Goal: Task Accomplishment & Management: Manage account settings

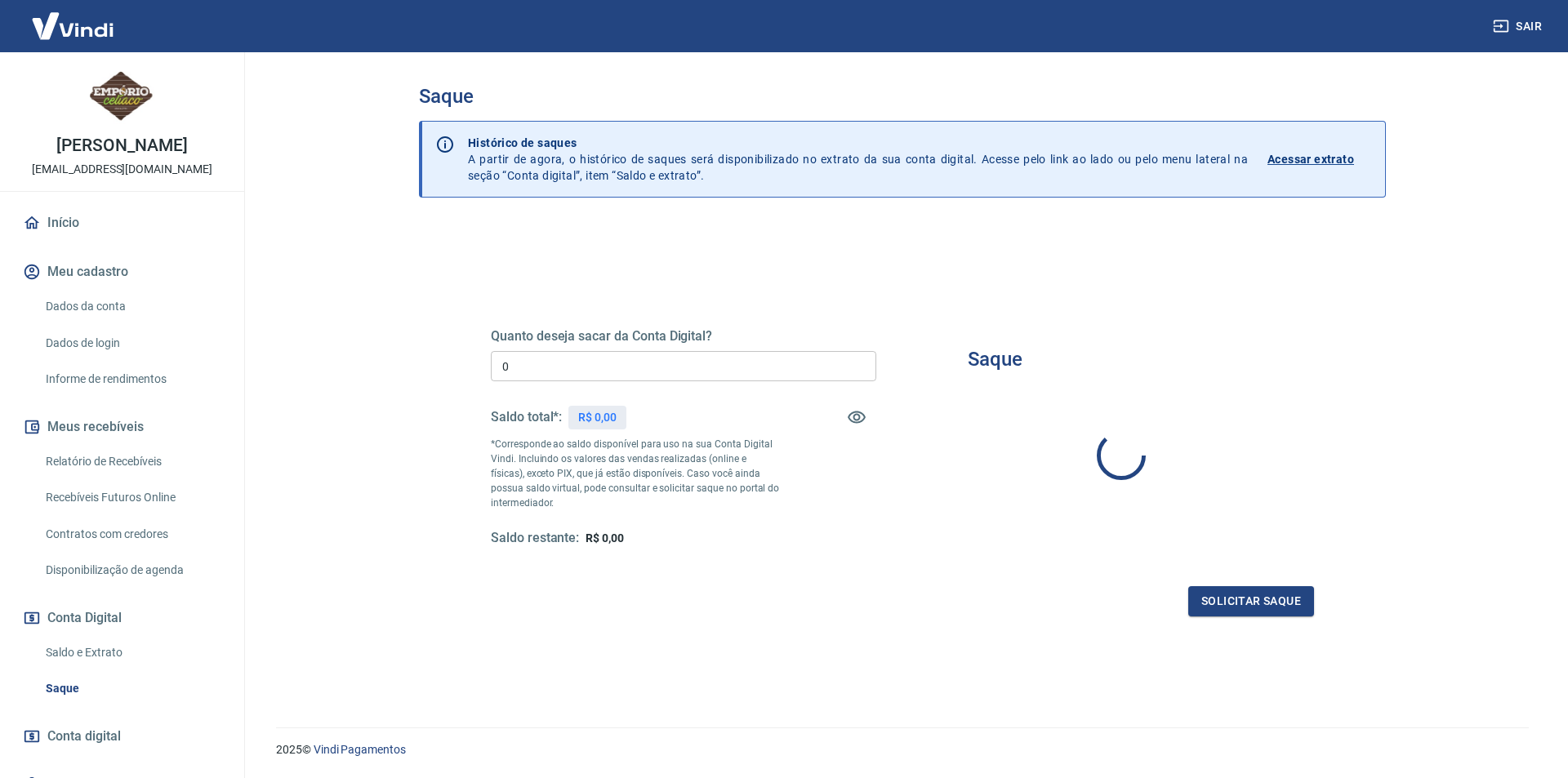
type input "R$ 0,00"
click at [1315, 156] on p "Acessar extrato" at bounding box center [1304, 159] width 86 height 16
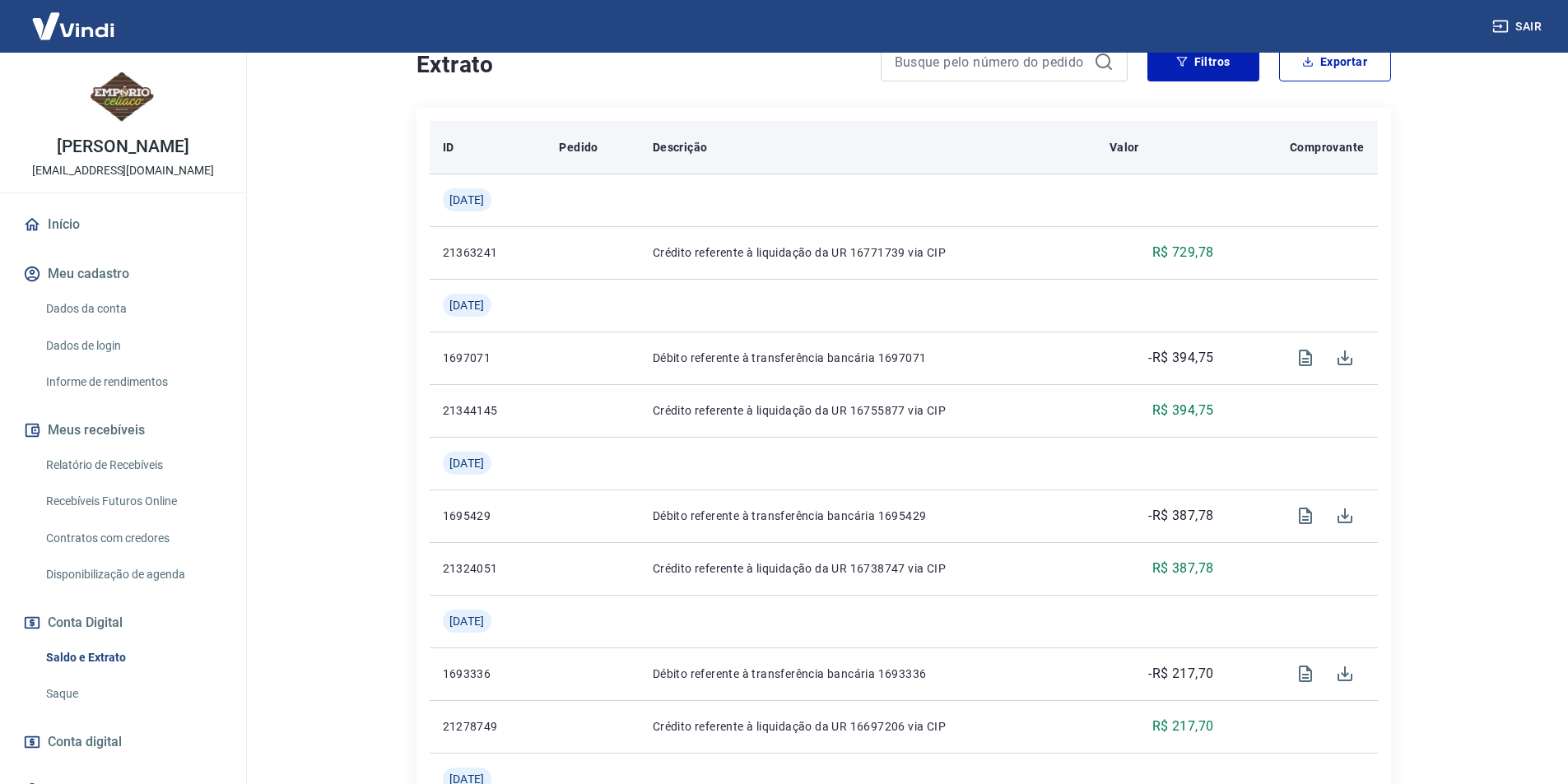
scroll to position [246, 0]
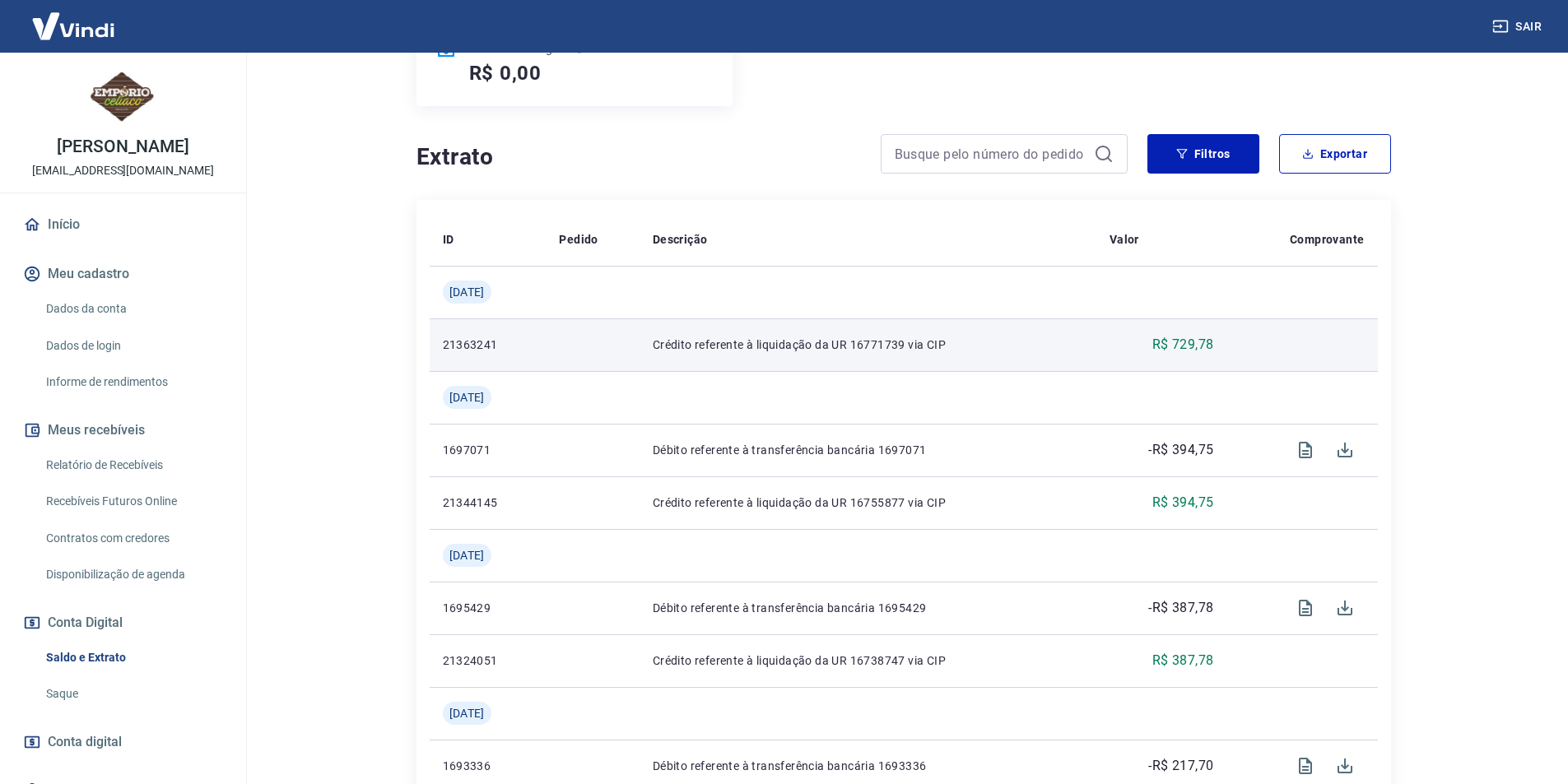
drag, startPoint x: 1178, startPoint y: 348, endPoint x: 1187, endPoint y: 351, distance: 9.5
click at [1178, 350] on p "R$ 729,78" at bounding box center [1182, 345] width 62 height 20
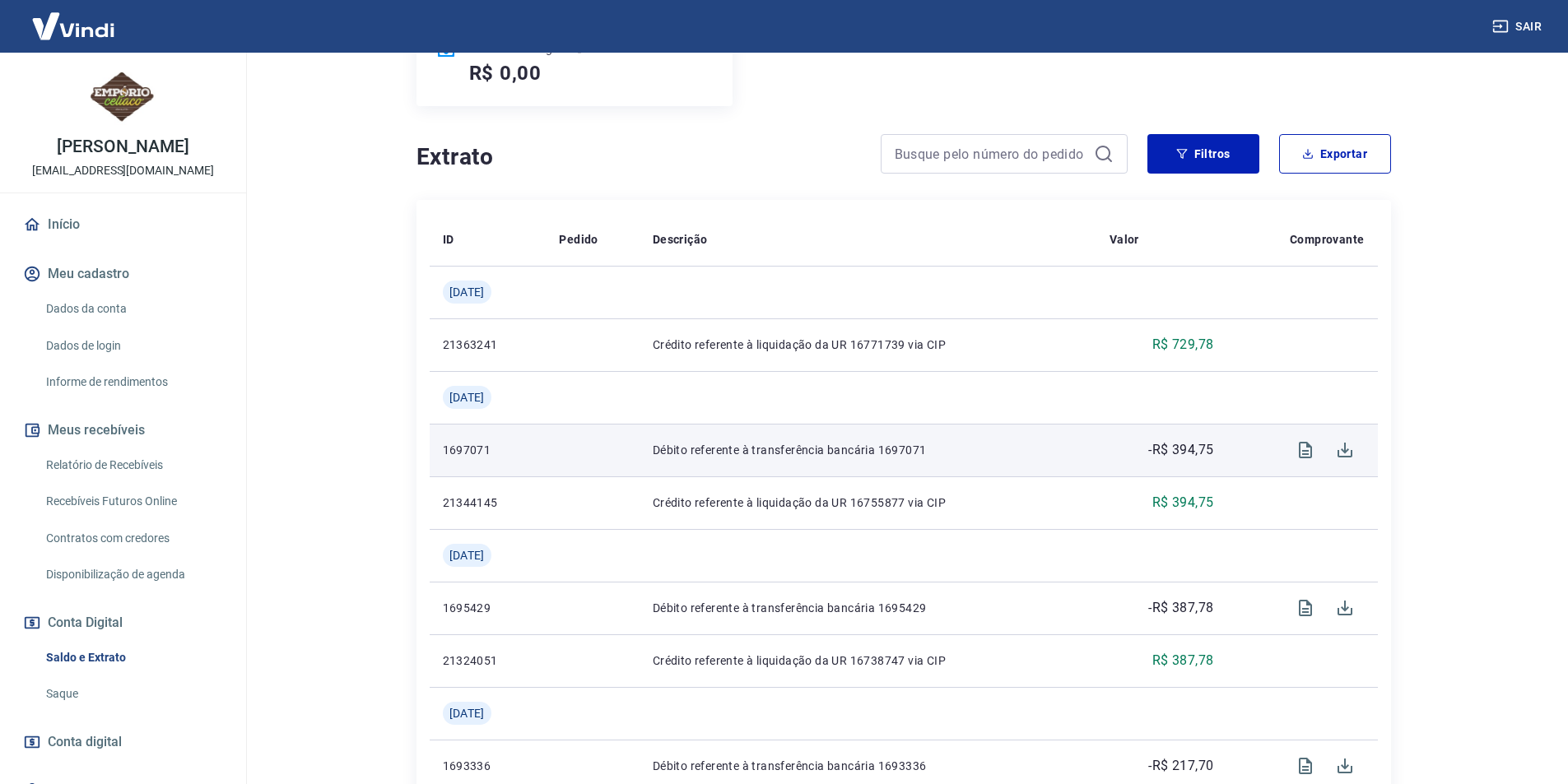
drag, startPoint x: 735, startPoint y: 447, endPoint x: 939, endPoint y: 447, distance: 204.0
click at [753, 447] on p "Débito referente à transferência bancária 1697071" at bounding box center [868, 450] width 430 height 17
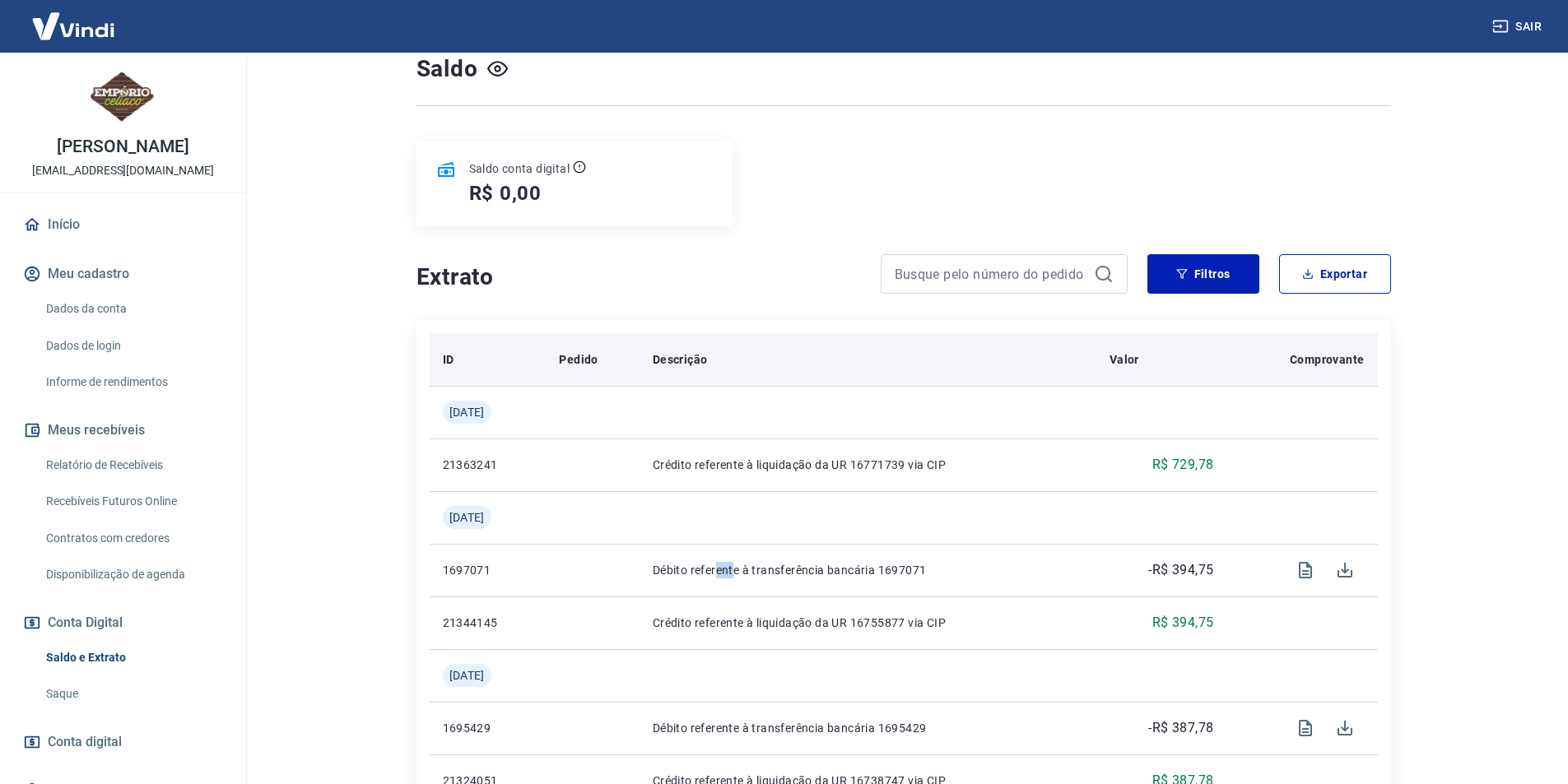
scroll to position [0, 0]
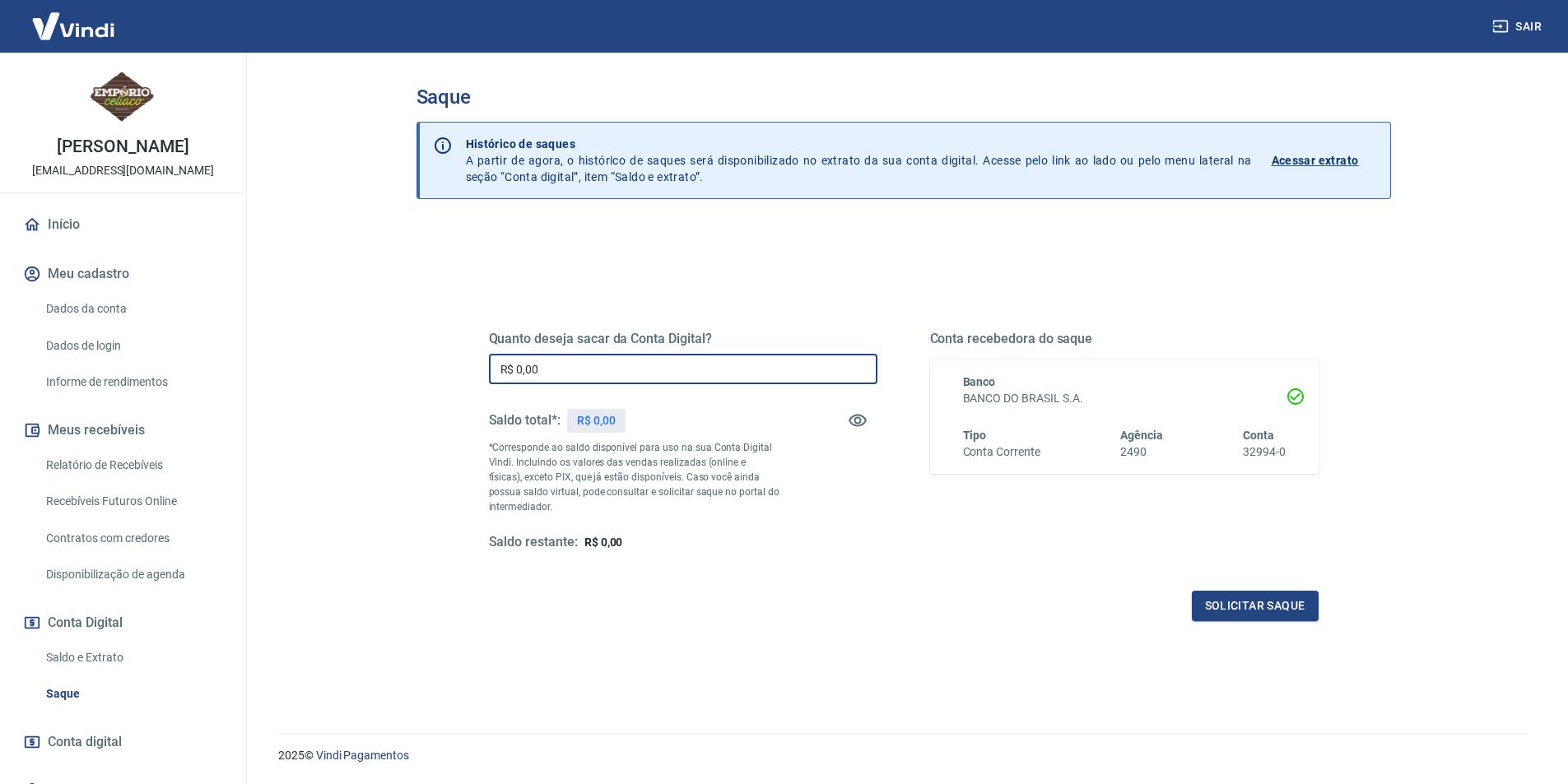
click at [563, 377] on input "R$ 0,00" at bounding box center [683, 369] width 388 height 31
drag, startPoint x: 556, startPoint y: 366, endPoint x: 515, endPoint y: 362, distance: 41.2
click at [515, 362] on input "R$ 0,00" at bounding box center [683, 369] width 388 height 31
type input "R$ 729,78"
click at [702, 418] on div "Saldo total*: R$ 0,00" at bounding box center [683, 420] width 388 height 40
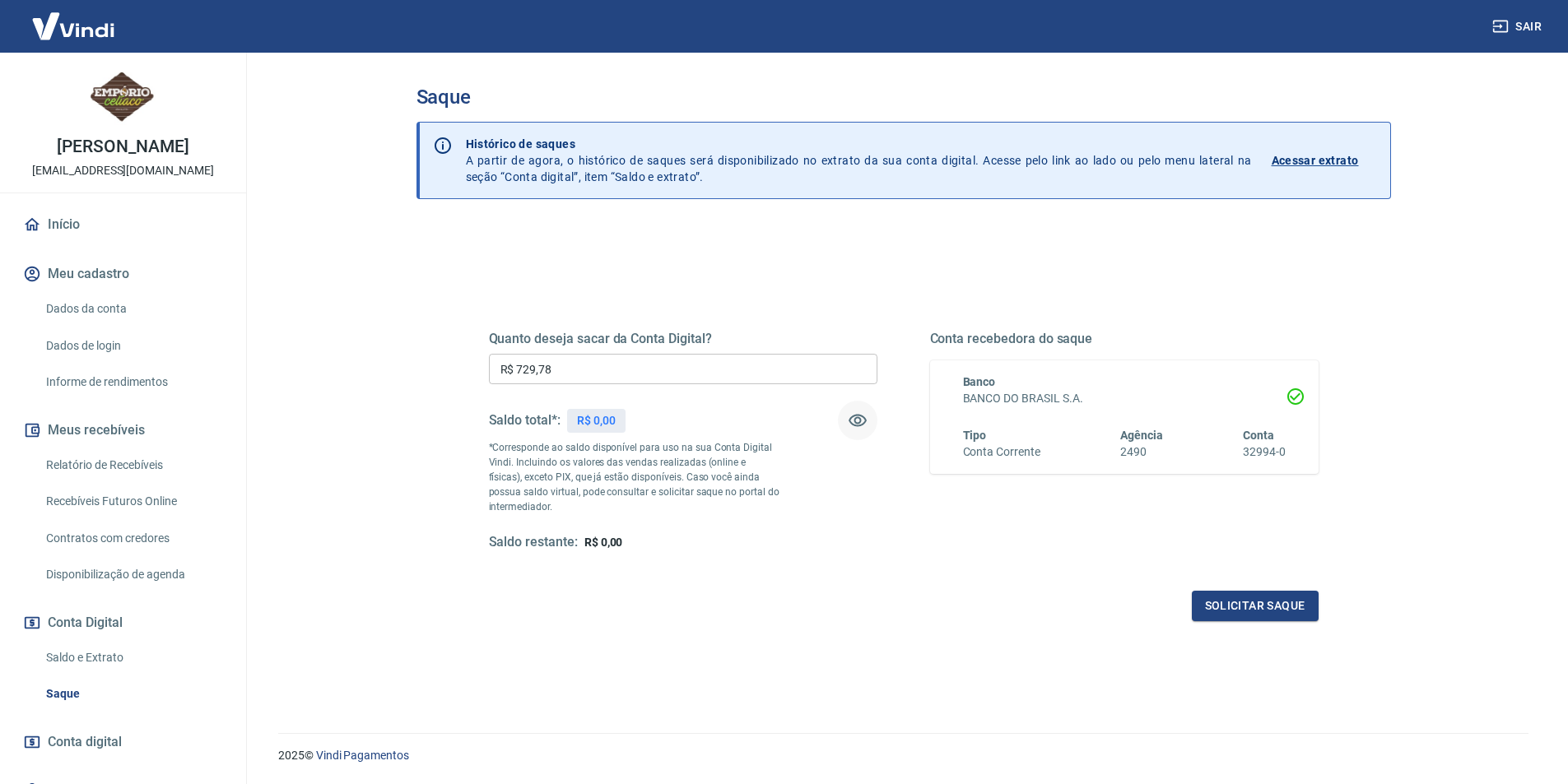
click at [855, 427] on icon "button" at bounding box center [857, 420] width 20 height 20
click at [855, 417] on icon "button" at bounding box center [857, 420] width 20 height 20
drag, startPoint x: 588, startPoint y: 351, endPoint x: 578, endPoint y: 358, distance: 12.2
click at [550, 356] on div "Quanto deseja sacar da Conta Digital? R$ 729,78 ​ Saldo total*: R$ 0,00 *Corres…" at bounding box center [683, 441] width 388 height 221
drag, startPoint x: 576, startPoint y: 374, endPoint x: 448, endPoint y: 371, distance: 128.0
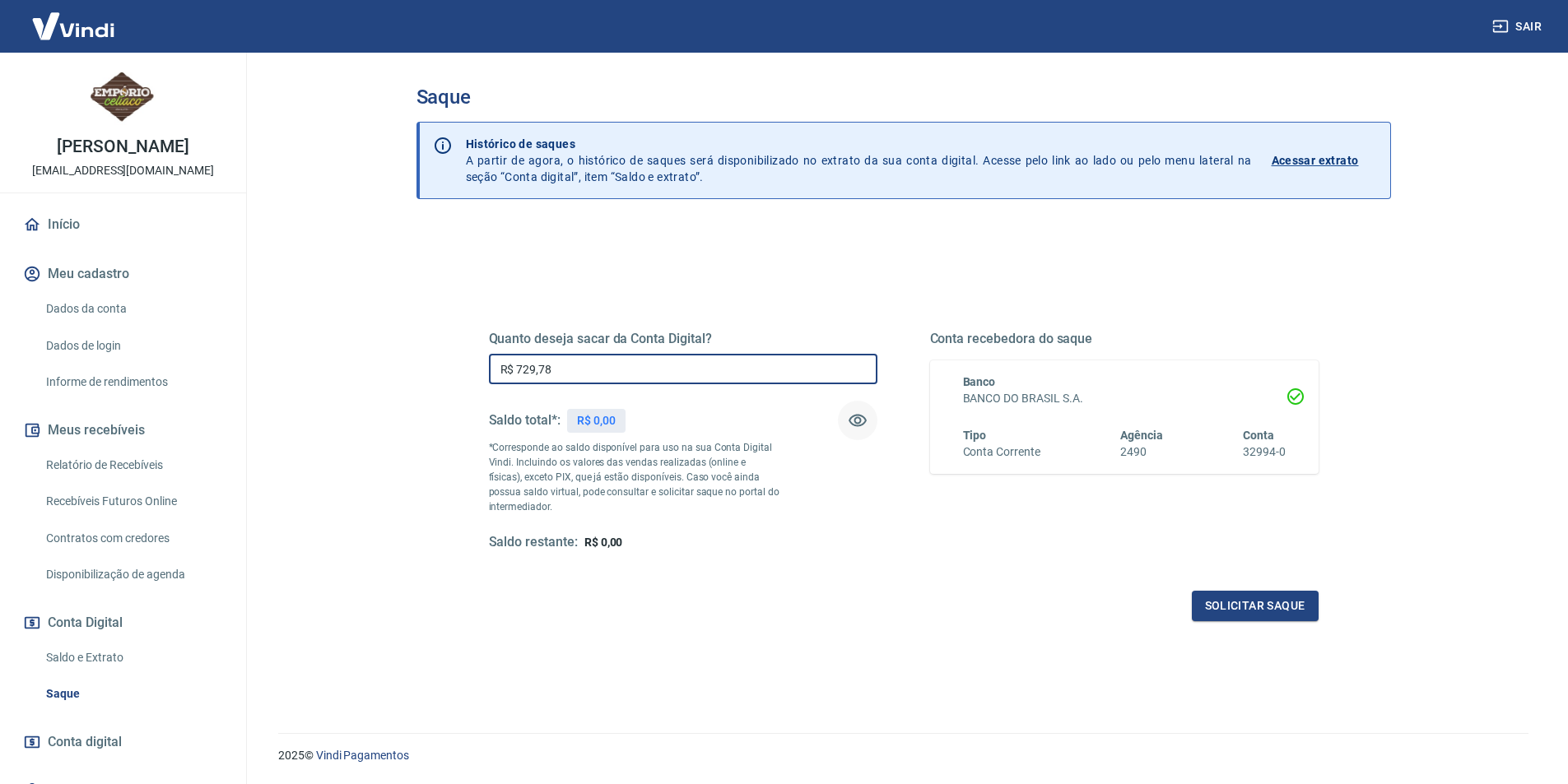
click at [449, 371] on div "Quanto deseja sacar da Conta Digital? R$ 729,78 ​ Saldo total*: R$ 0,00 *Corres…" at bounding box center [904, 449] width 909 height 382
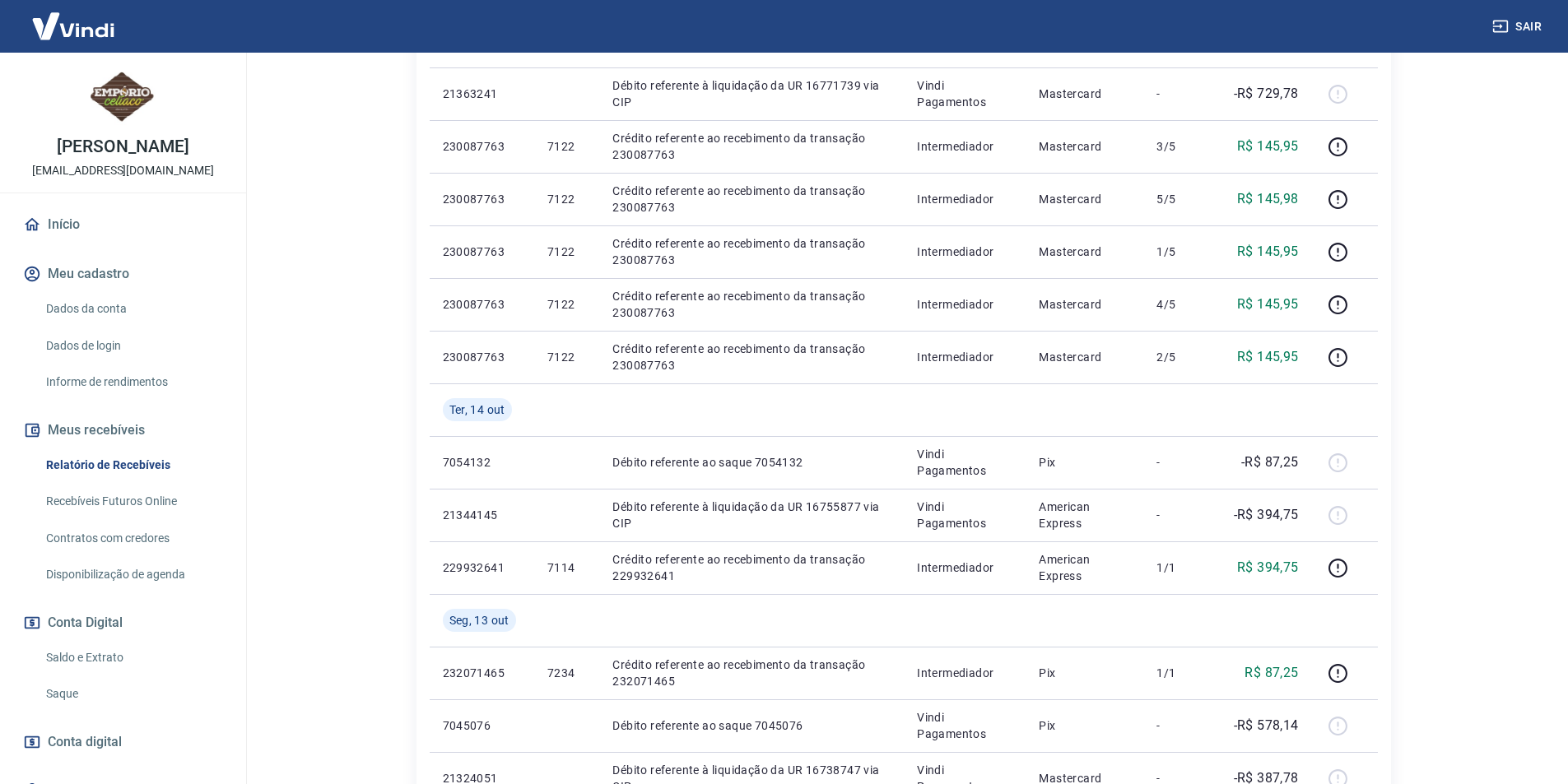
scroll to position [165, 0]
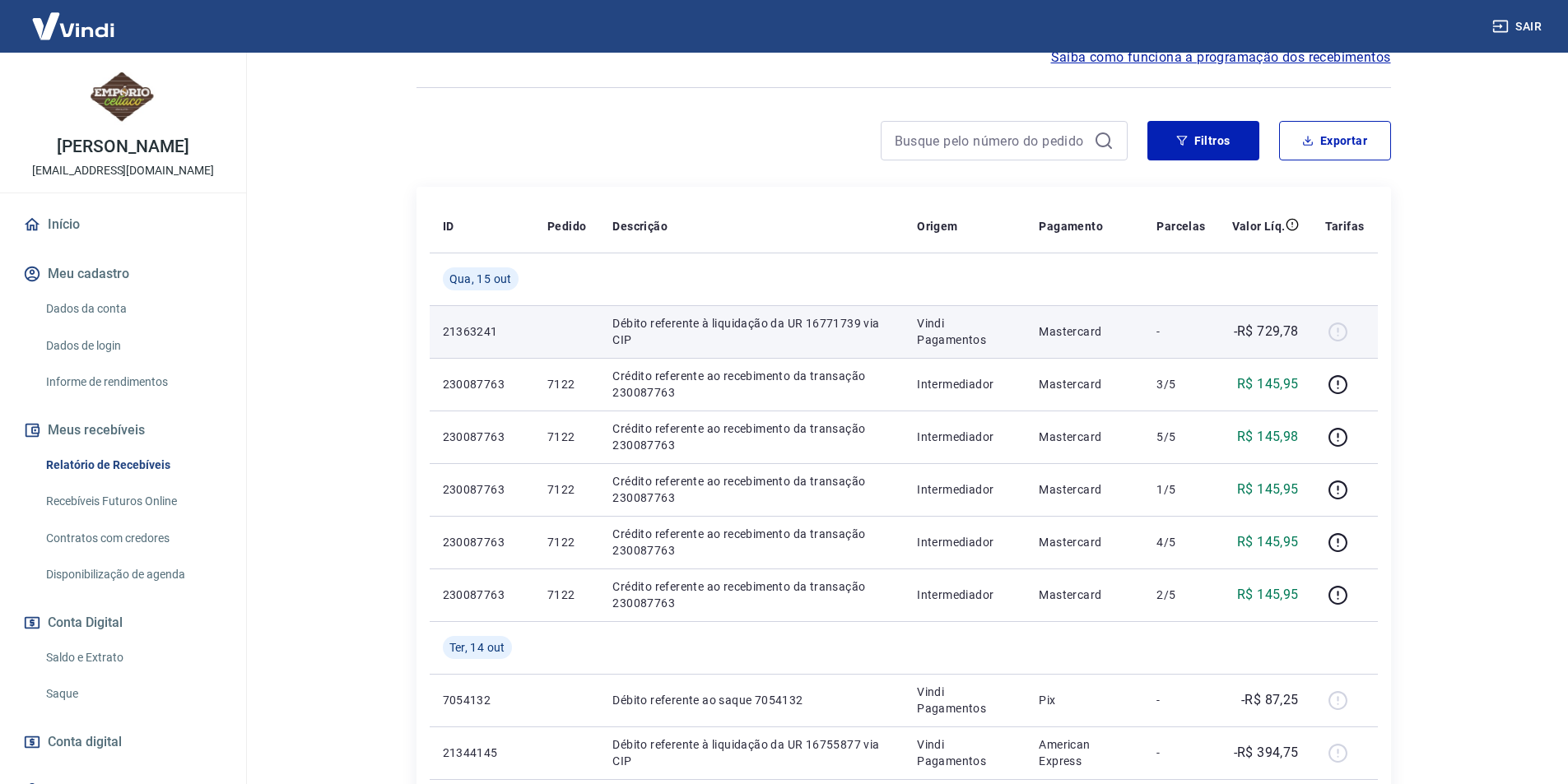
click at [1165, 327] on p "-" at bounding box center [1180, 332] width 49 height 17
click at [1336, 331] on div at bounding box center [1345, 332] width 40 height 26
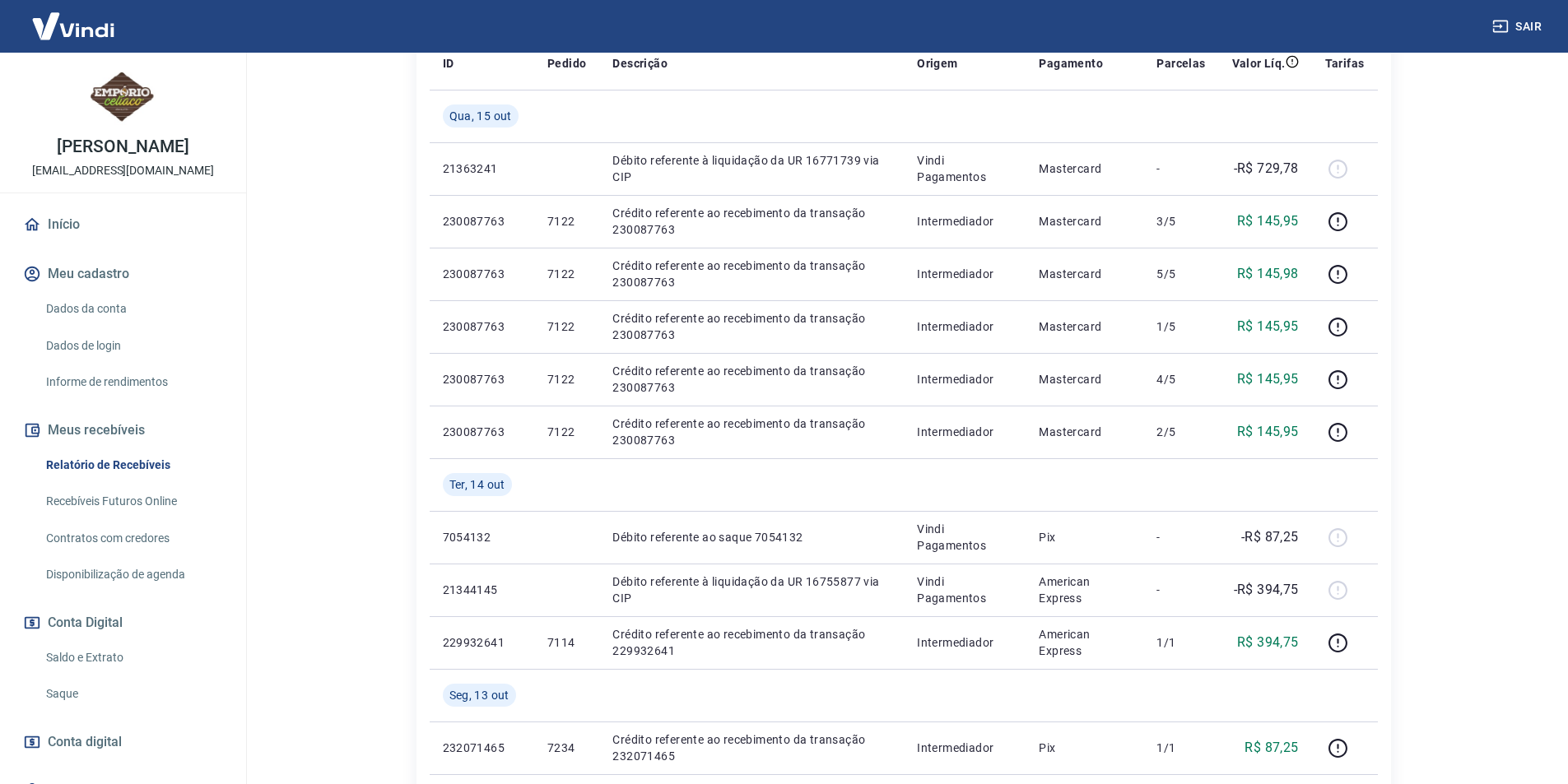
scroll to position [329, 0]
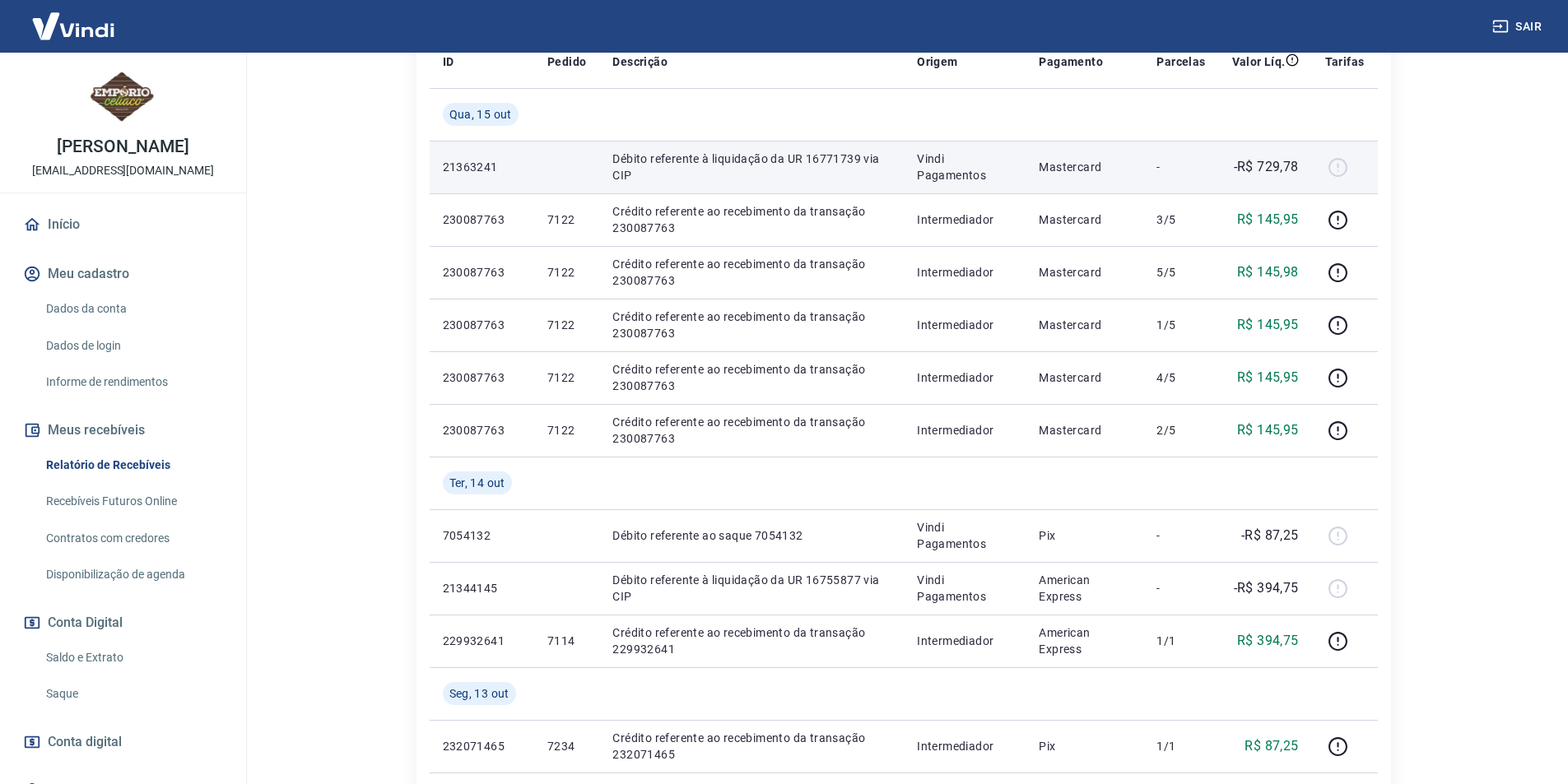
click at [1275, 164] on p "-R$ 729,78" at bounding box center [1266, 167] width 65 height 20
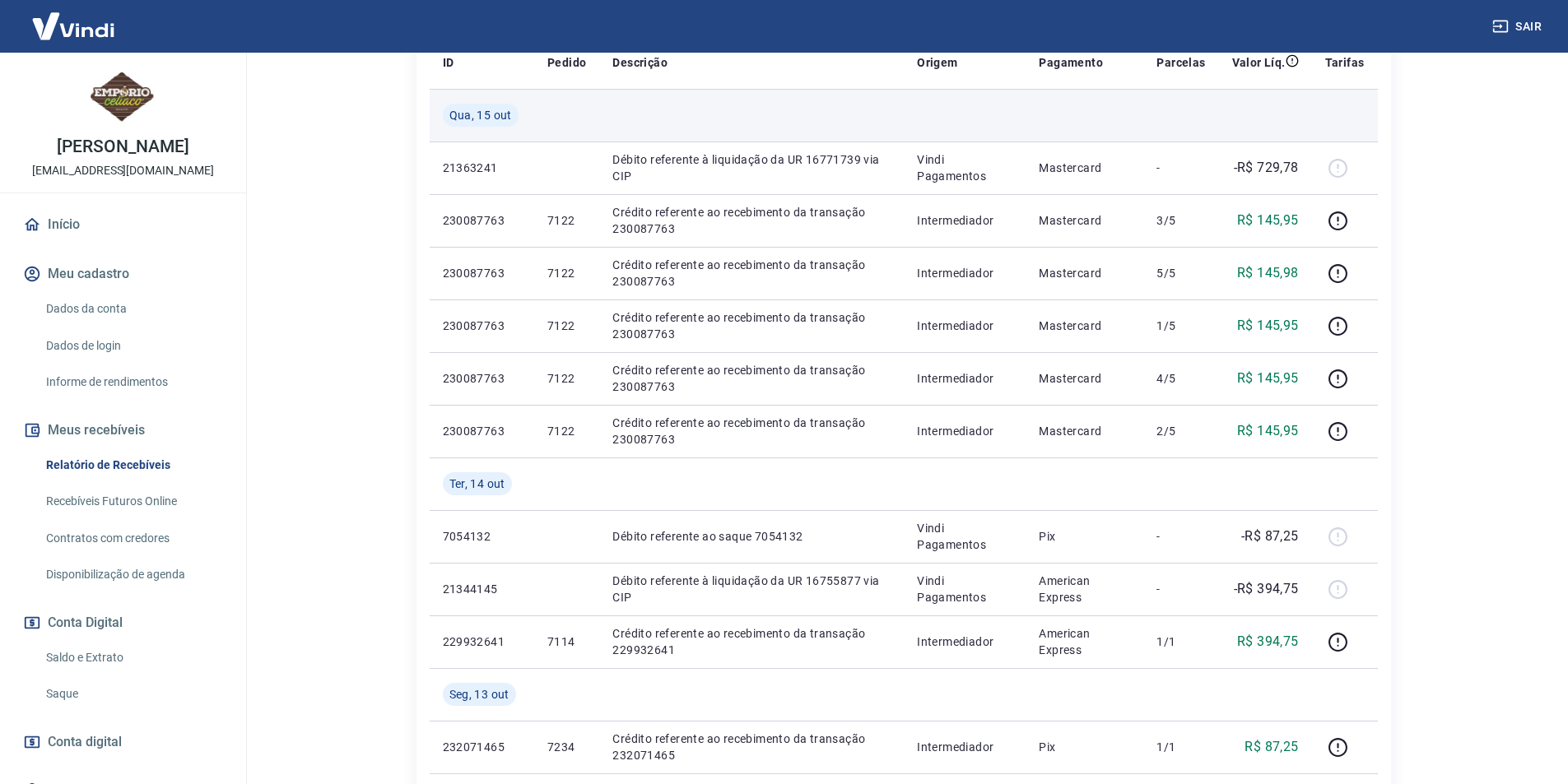
scroll to position [0, 0]
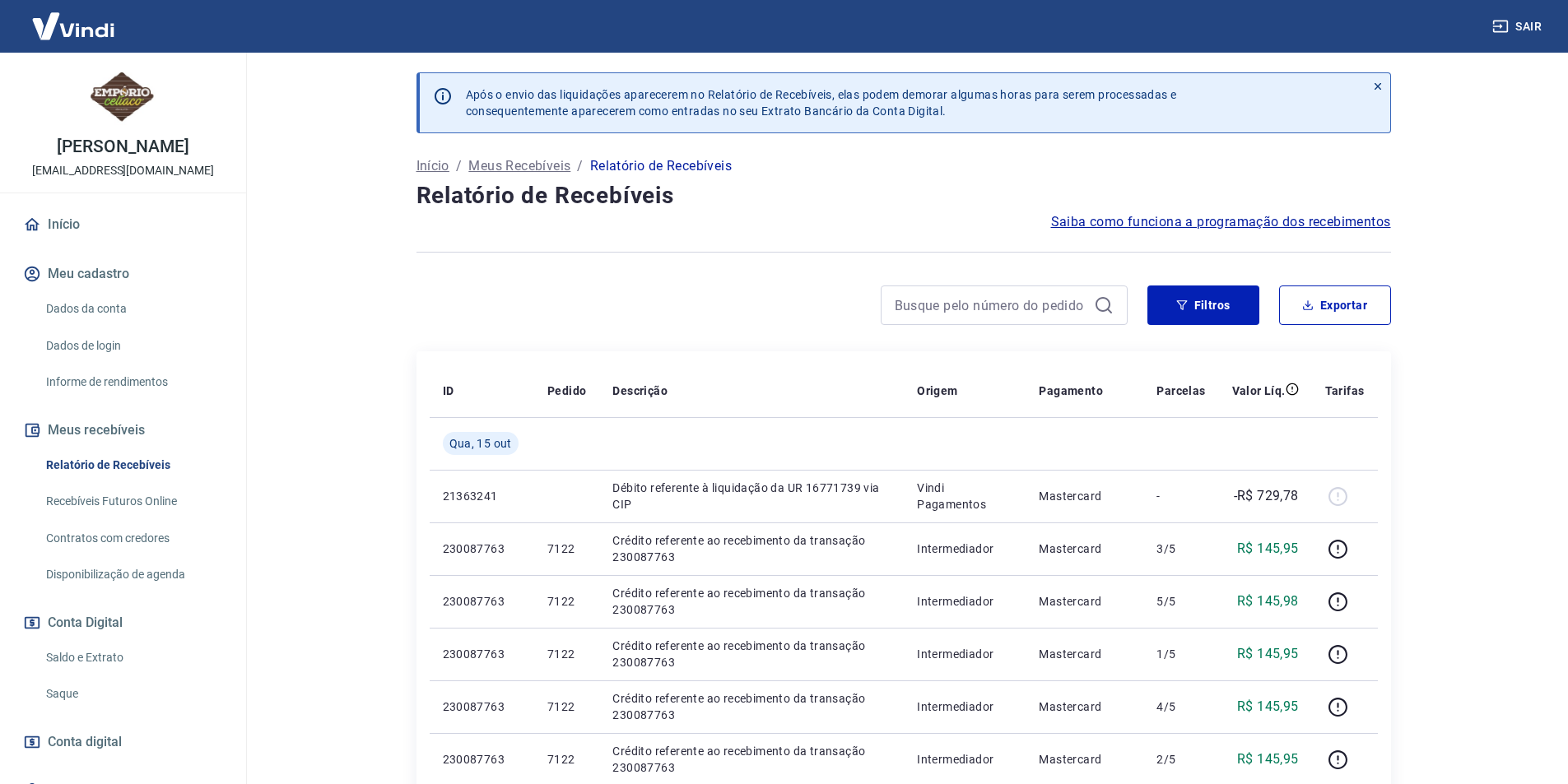
click at [1231, 224] on span "Saiba como funciona a programação dos recebimentos" at bounding box center [1220, 222] width 340 height 20
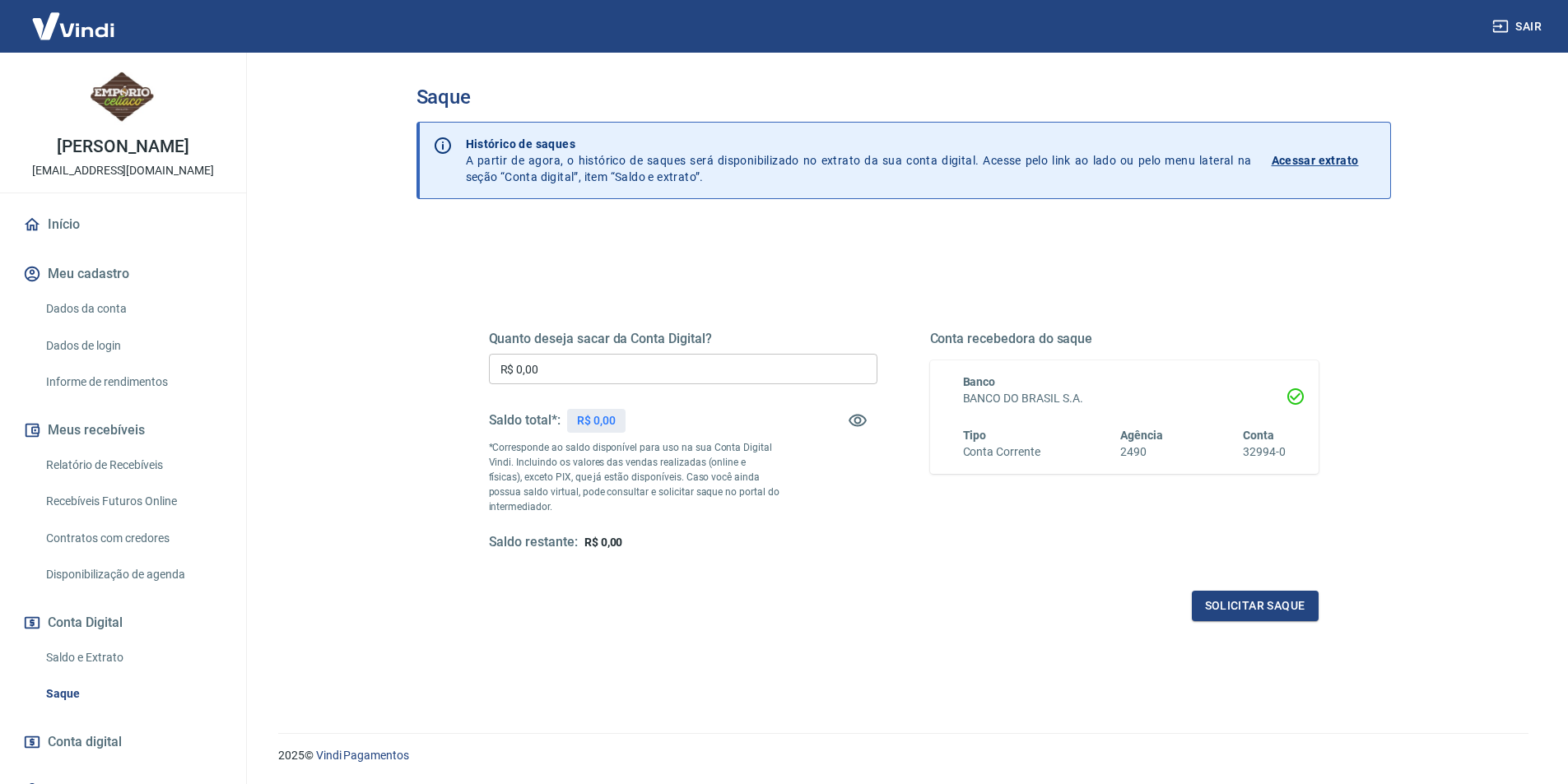
click at [1318, 153] on p "Acessar extrato" at bounding box center [1315, 160] width 87 height 17
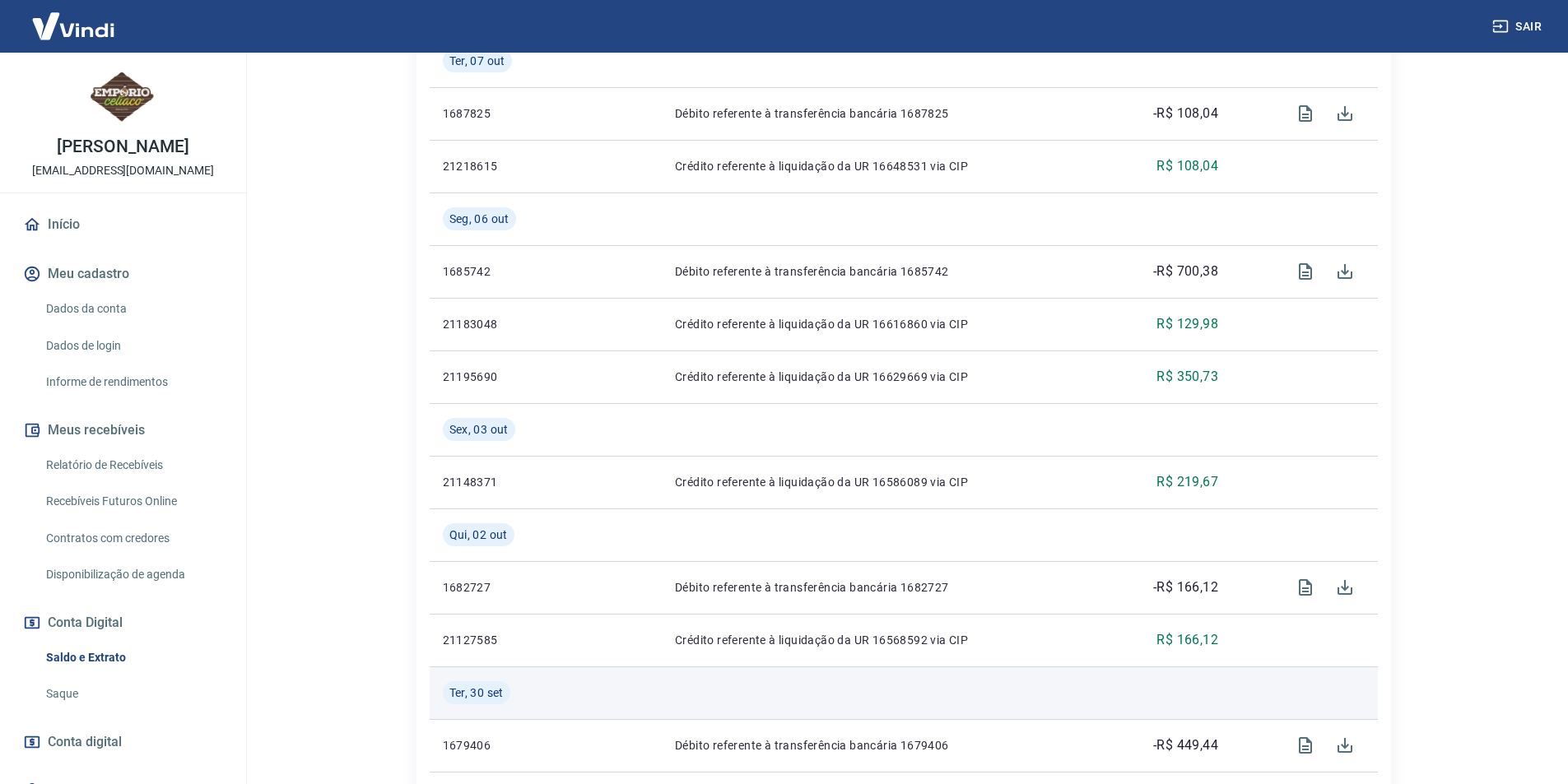
scroll to position [1518, 0]
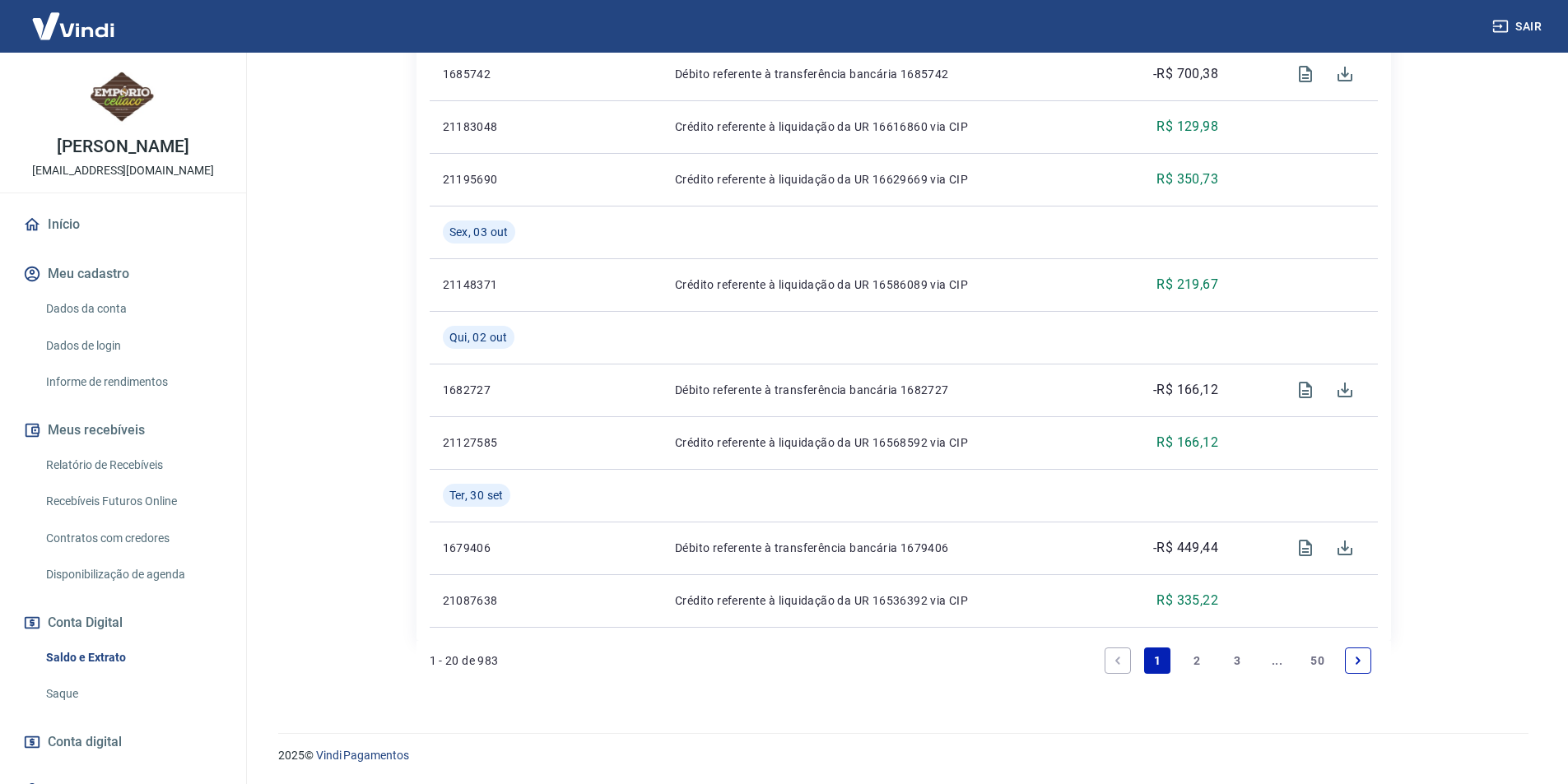
click at [1192, 659] on link "2" at bounding box center [1197, 661] width 26 height 26
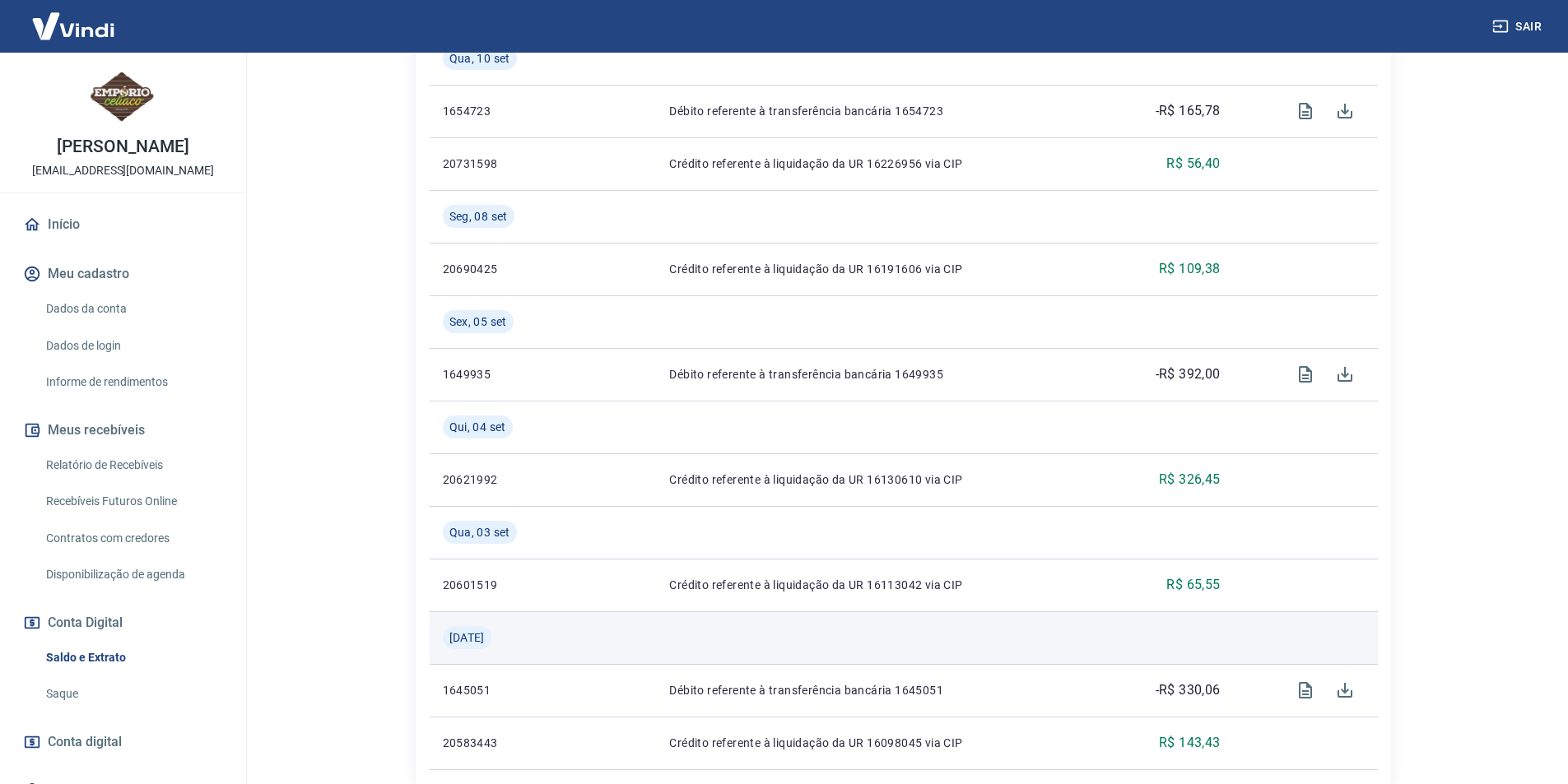
scroll to position [1623, 0]
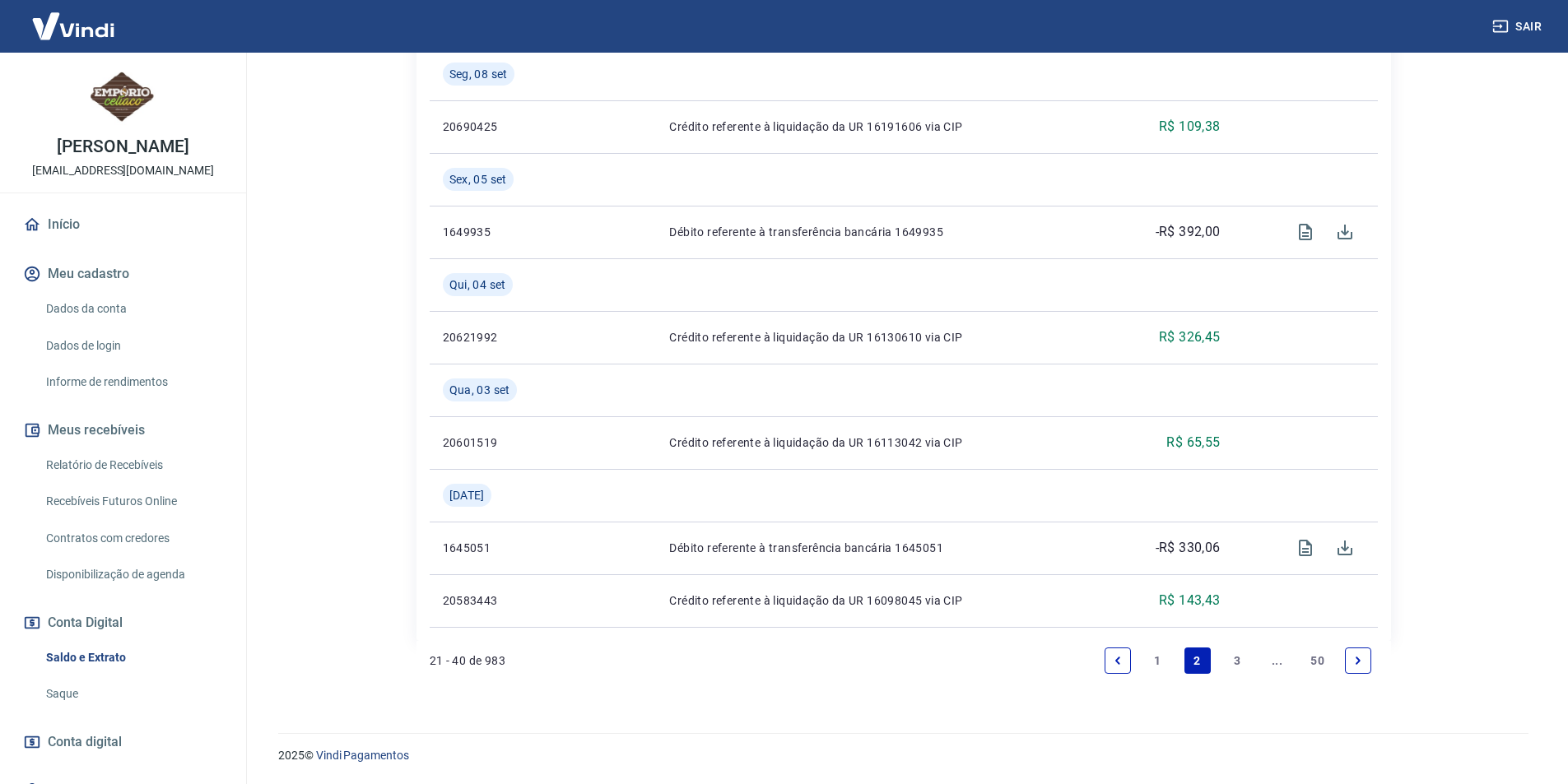
click at [1157, 659] on link "1" at bounding box center [1157, 661] width 26 height 26
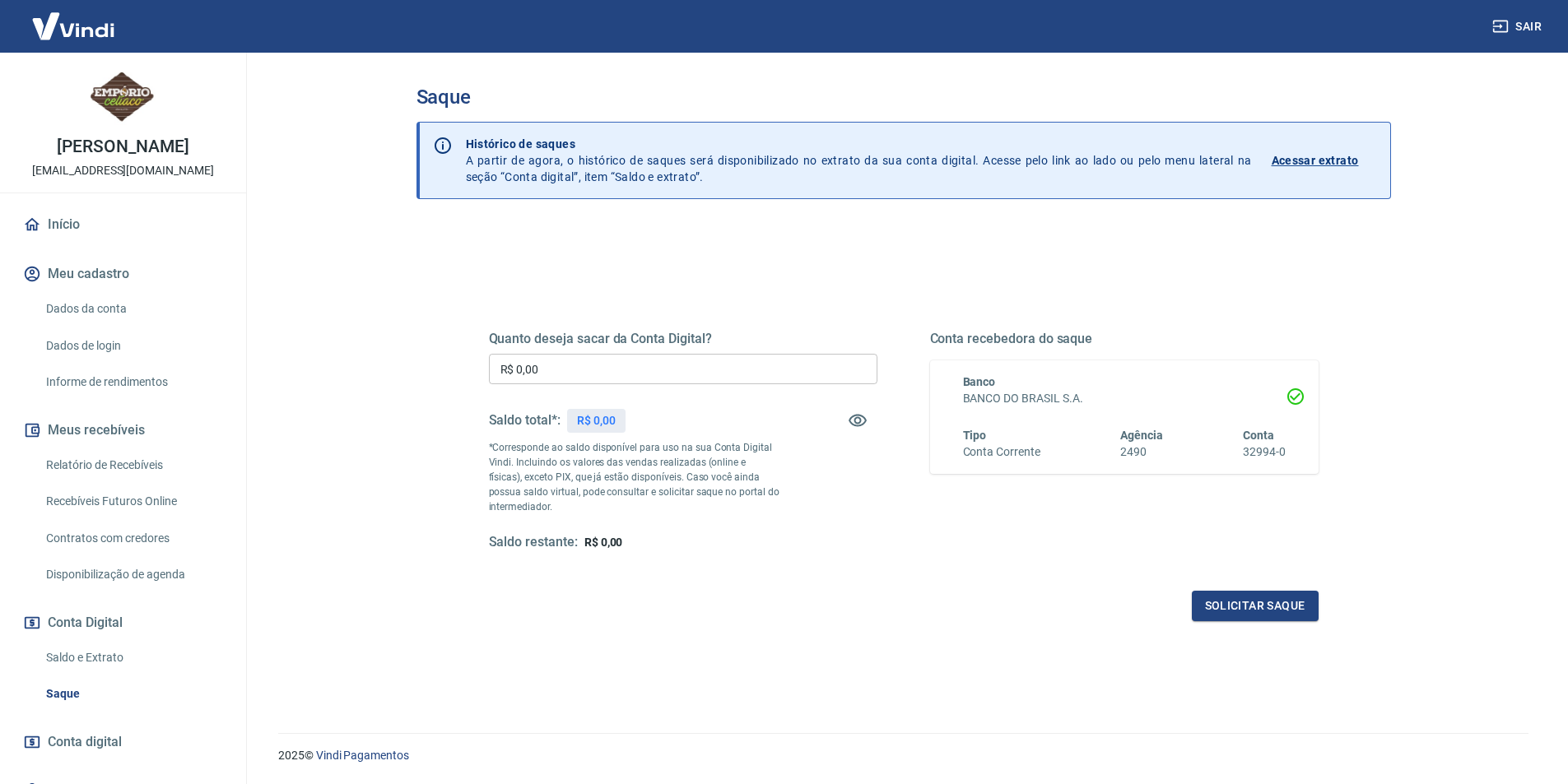
click at [713, 423] on div "Saldo total*: R$ 0,00" at bounding box center [683, 420] width 388 height 40
